Goal: Task Accomplishment & Management: Manage account settings

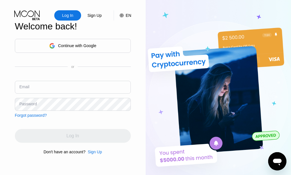
click at [95, 48] on div "Continue with Google" at bounding box center [77, 45] width 38 height 5
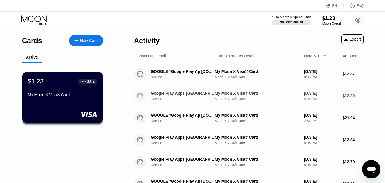
click at [68, 104] on div "$1.23 ● ● ● ● 3842 My Moon X Visa® Card" at bounding box center [62, 97] width 81 height 51
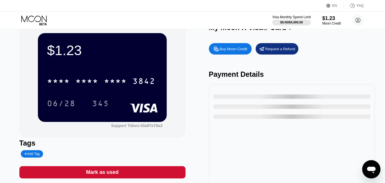
scroll to position [11, 0]
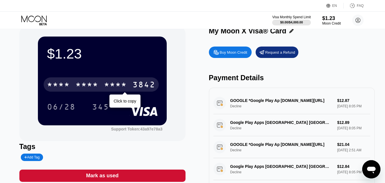
click at [92, 86] on div "* * * *" at bounding box center [87, 85] width 23 height 9
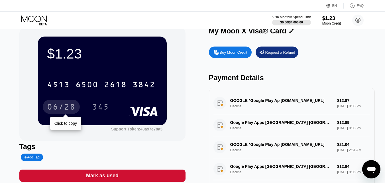
click at [60, 107] on div "06/28" at bounding box center [61, 107] width 29 height 9
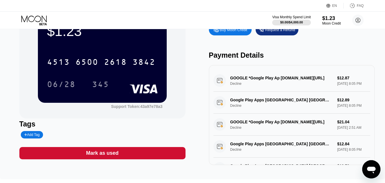
scroll to position [34, 0]
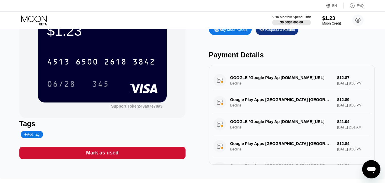
drag, startPoint x: 369, startPoint y: 79, endPoint x: 370, endPoint y: 84, distance: 4.6
click at [370, 84] on div "GOOGLE *Google Play Ap [DOMAIN_NAME][URL] Decline $12.87 [DATE] 8:05 PM Google …" at bounding box center [292, 115] width 166 height 100
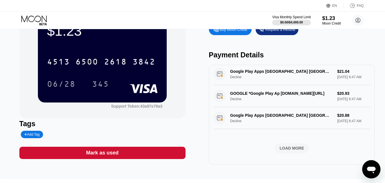
scroll to position [249, 0]
click at [291, 146] on div "LOAD MORE" at bounding box center [292, 147] width 25 height 5
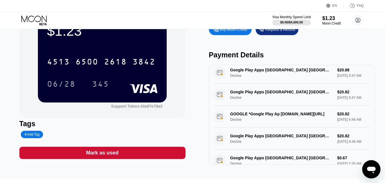
drag, startPoint x: 375, startPoint y: 120, endPoint x: 370, endPoint y: 114, distance: 7.9
click at [370, 114] on div "GOOGLE *Google Play Ap [DOMAIN_NAME][URL] Decline $12.87 [DATE] 8:05 PM Google …" at bounding box center [292, 115] width 166 height 100
drag, startPoint x: 370, startPoint y: 114, endPoint x: 380, endPoint y: 124, distance: 14.1
click at [380, 124] on div "$1.23 4513 6500 2618 3842 06/28 345 Support Token: 43a97e78a3 Tags Add Tag Mark…" at bounding box center [192, 86] width 385 height 183
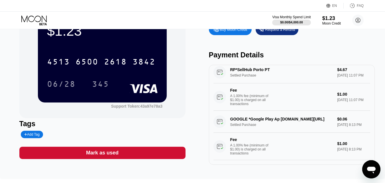
scroll to position [0, 0]
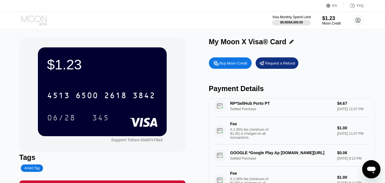
click at [30, 19] on icon at bounding box center [34, 20] width 27 height 10
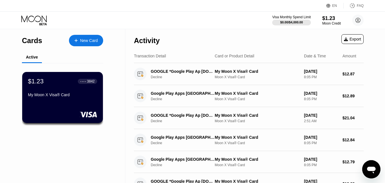
click at [270, 31] on div "Activity Export" at bounding box center [249, 39] width 230 height 20
click at [287, 27] on div "Visa Monthly Spend Limit $0.00 / $4,000.00 $1.23 Moon Credit platin inc [EMAIL_…" at bounding box center [192, 20] width 385 height 17
